Goal: Navigation & Orientation: Find specific page/section

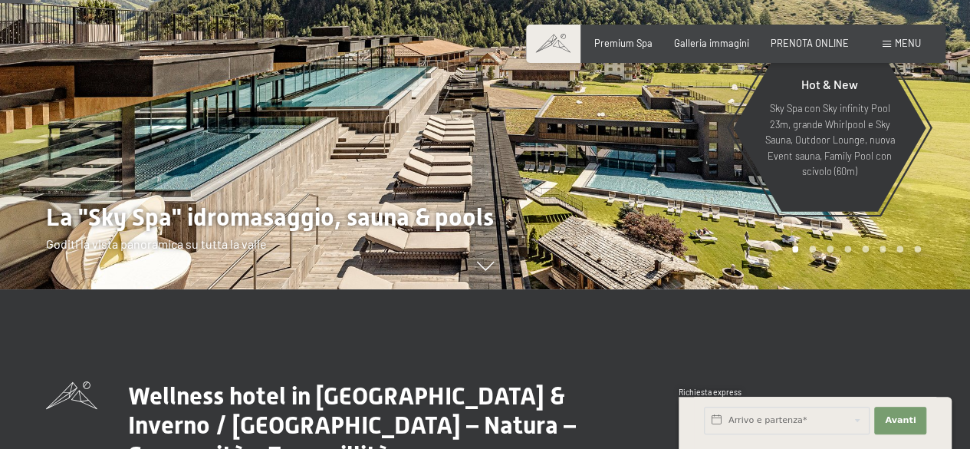
scroll to position [208, 0]
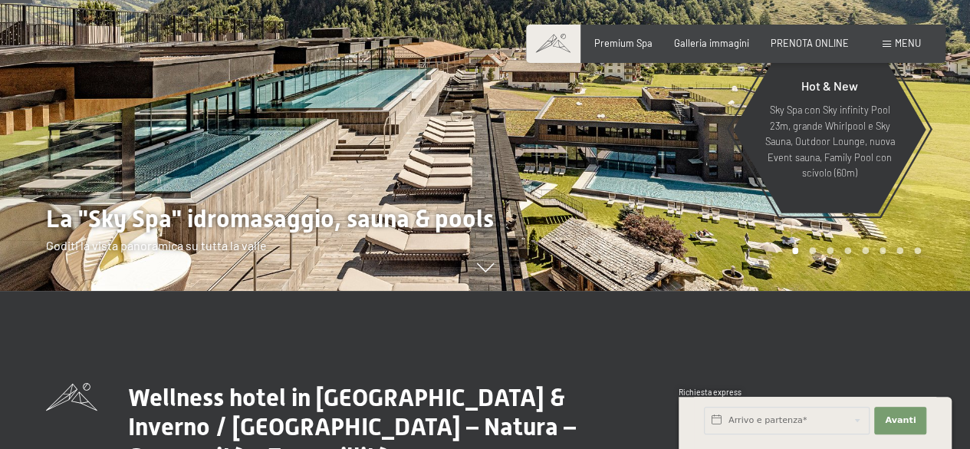
click at [936, 219] on div at bounding box center [727, 41] width 485 height 499
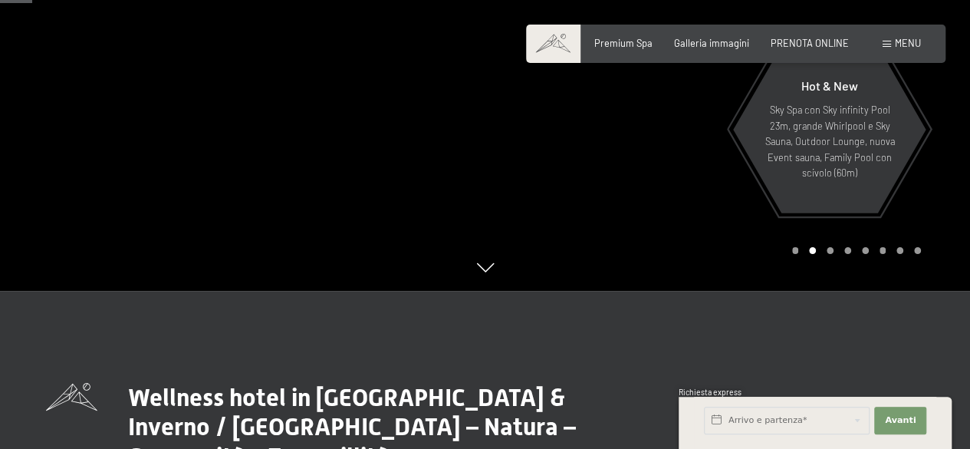
click at [936, 219] on div at bounding box center [727, 41] width 485 height 499
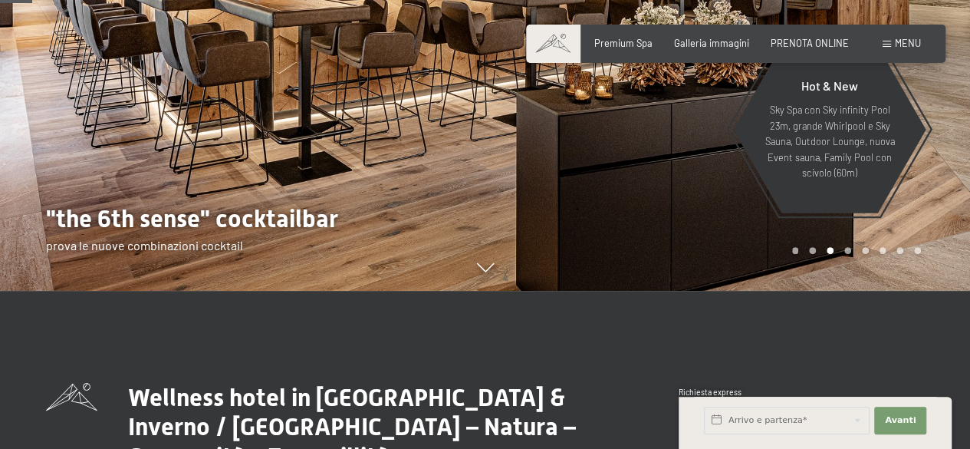
click at [936, 219] on div at bounding box center [727, 41] width 485 height 499
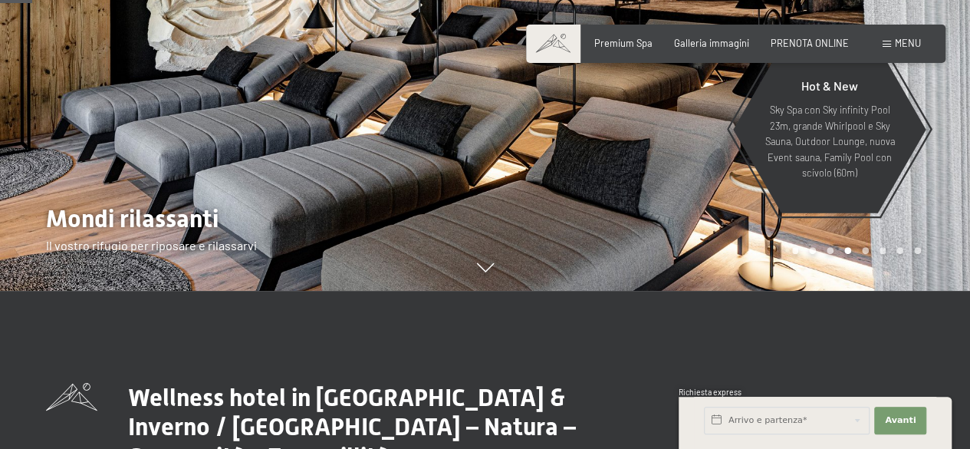
click at [936, 219] on div at bounding box center [727, 41] width 485 height 499
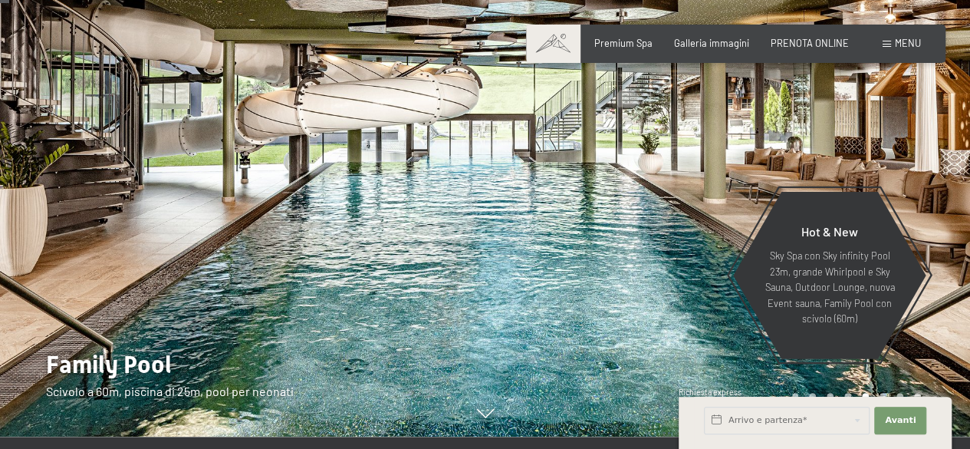
scroll to position [61, 0]
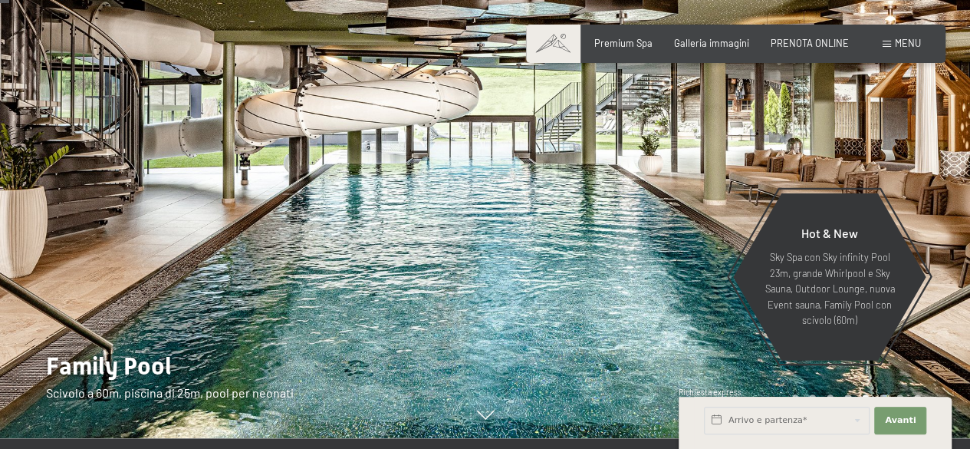
click at [871, 150] on div at bounding box center [727, 188] width 485 height 499
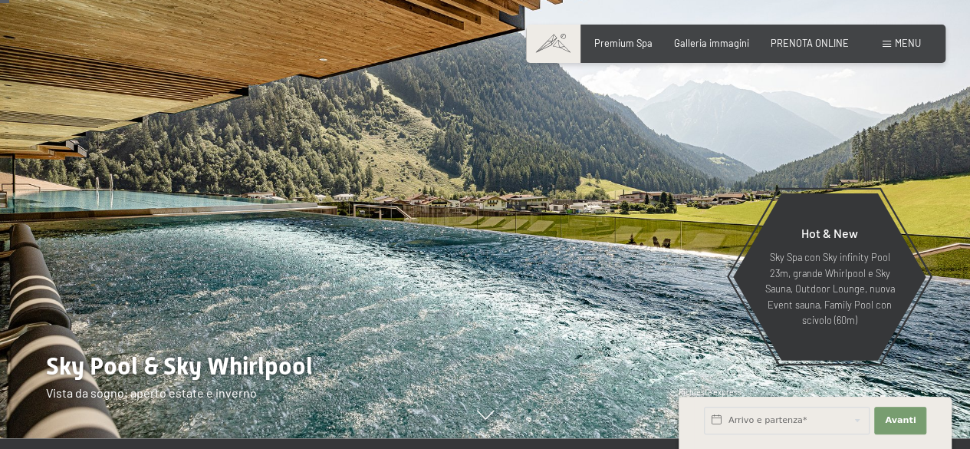
click at [858, 129] on div at bounding box center [727, 188] width 485 height 499
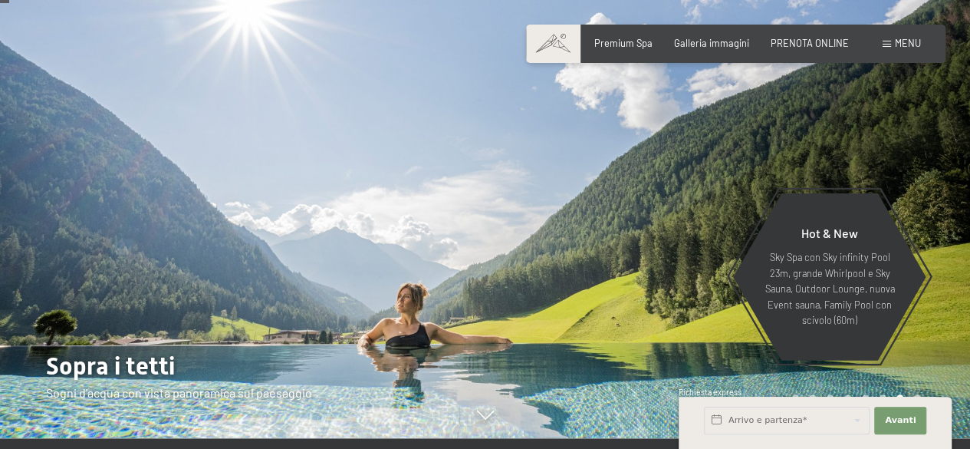
click at [858, 129] on div at bounding box center [727, 188] width 485 height 499
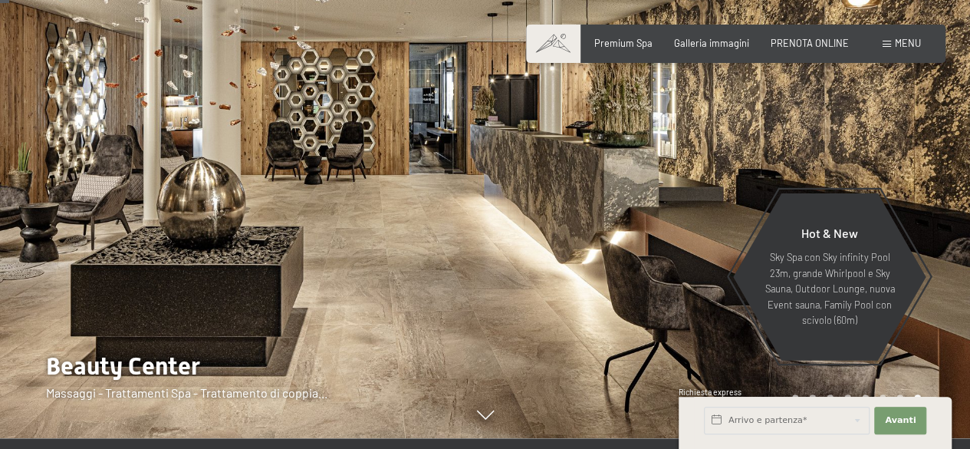
click at [858, 129] on div at bounding box center [727, 188] width 485 height 499
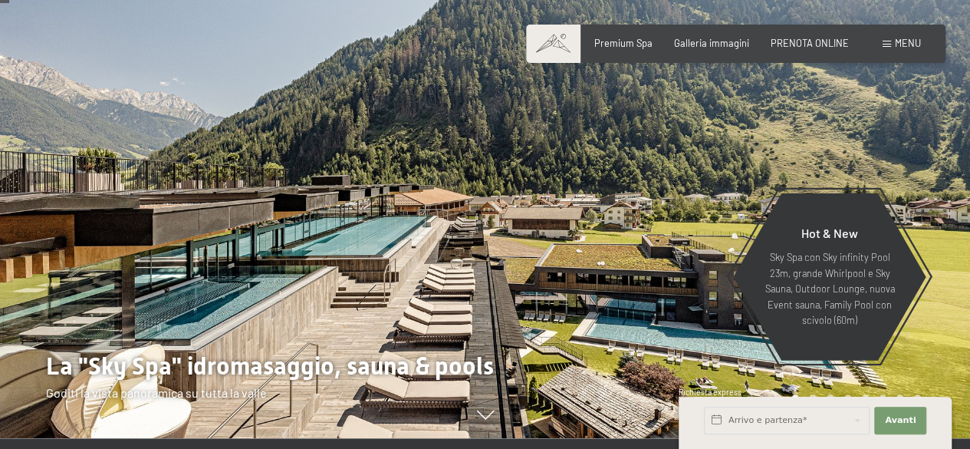
click at [858, 129] on div at bounding box center [727, 188] width 485 height 499
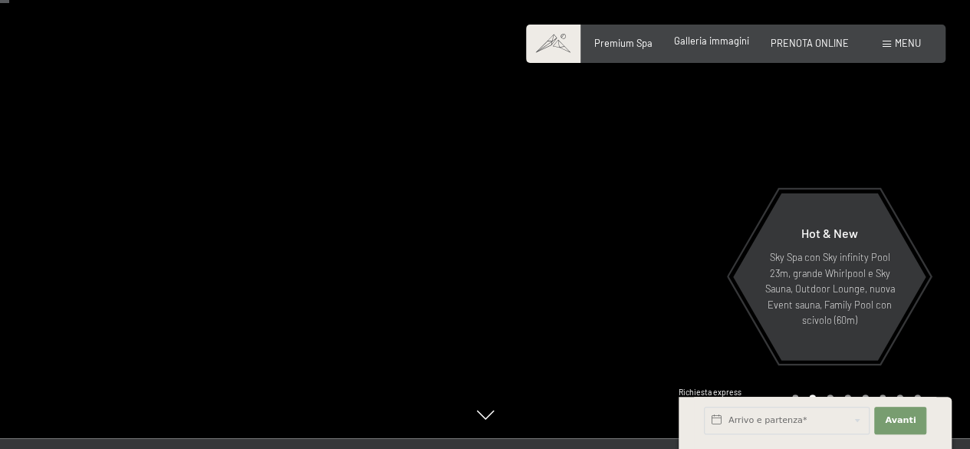
click at [716, 38] on span "Galleria immagini" at bounding box center [711, 41] width 75 height 12
